Goal: Navigation & Orientation: Understand site structure

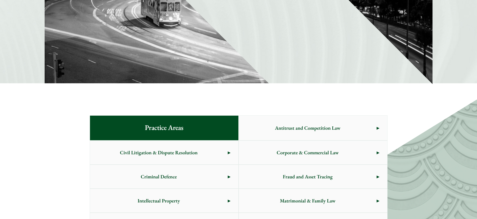
scroll to position [175, 0]
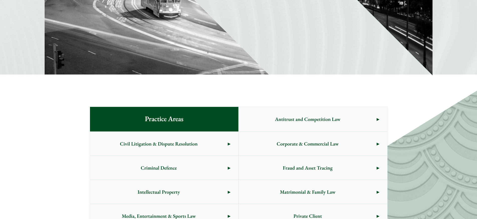
click at [229, 180] on link "Intellectual Property" at bounding box center [164, 192] width 148 height 24
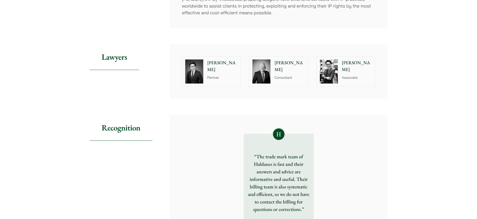
scroll to position [75, 0]
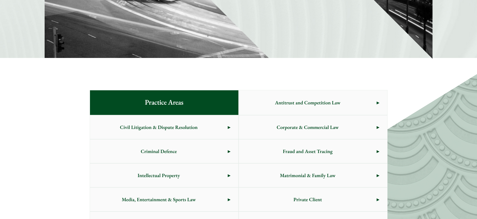
scroll to position [200, 0]
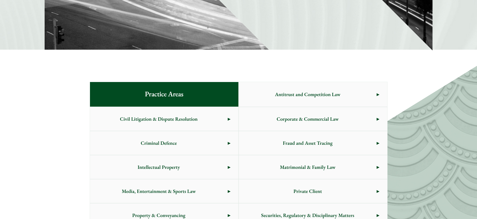
click at [333, 107] on span "Corporate & Commercial Law" at bounding box center [308, 119] width 138 height 24
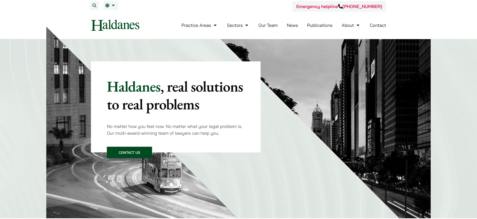
scroll to position [200, 0]
